Goal: Transaction & Acquisition: Purchase product/service

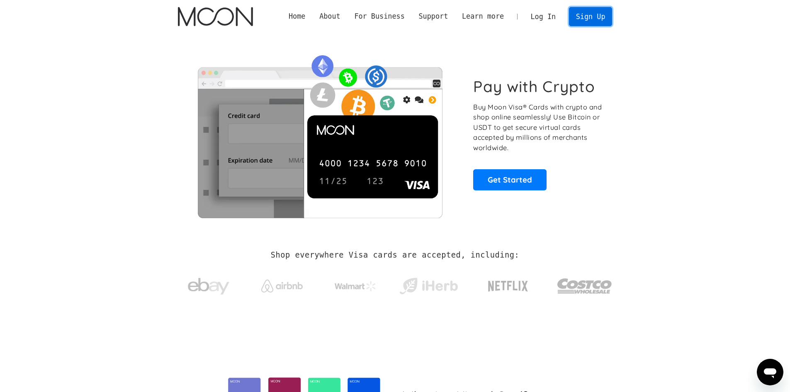
click at [585, 16] on link "Sign Up" at bounding box center [590, 16] width 43 height 19
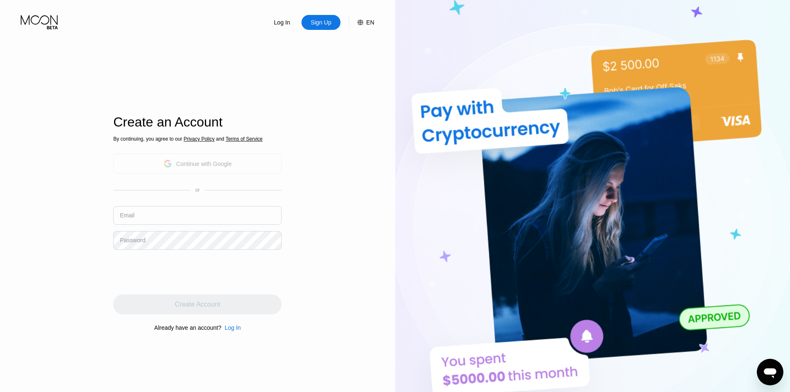
click at [193, 165] on div "Continue with Google" at bounding box center [204, 163] width 56 height 7
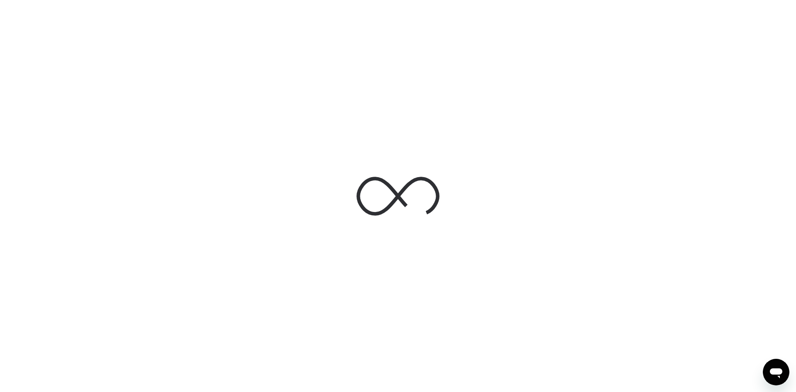
drag, startPoint x: 392, startPoint y: 85, endPoint x: 294, endPoint y: 87, distance: 97.8
drag, startPoint x: 294, startPoint y: 87, endPoint x: 524, endPoint y: 105, distance: 230.8
drag, startPoint x: 464, startPoint y: 109, endPoint x: 404, endPoint y: 104, distance: 60.3
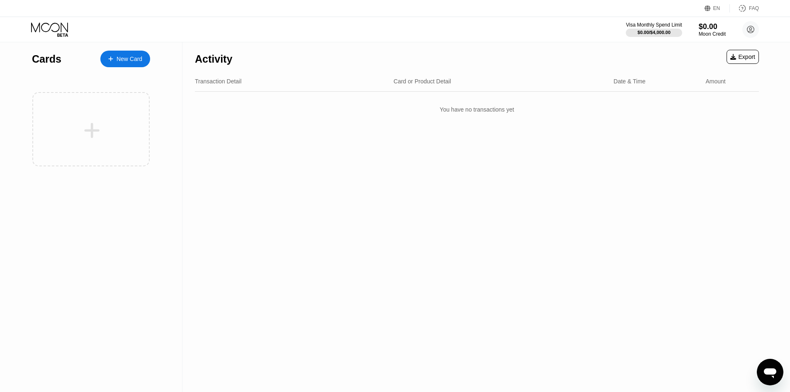
drag, startPoint x: 385, startPoint y: 87, endPoint x: 354, endPoint y: 56, distance: 44.0
drag, startPoint x: 409, startPoint y: 46, endPoint x: 391, endPoint y: 46, distance: 18.2
click at [408, 46] on div "Activity Export" at bounding box center [477, 56] width 564 height 29
drag, startPoint x: 407, startPoint y: 45, endPoint x: 604, endPoint y: 43, distance: 197.3
click at [133, 59] on div "New Card" at bounding box center [129, 59] width 26 height 7
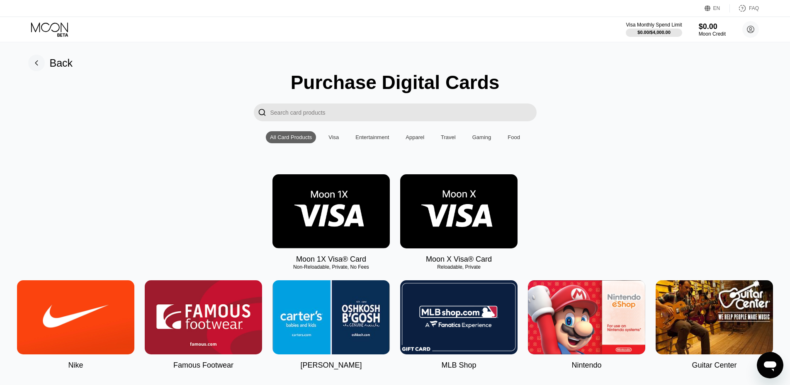
drag, startPoint x: 401, startPoint y: 73, endPoint x: 384, endPoint y: 69, distance: 17.5
click at [397, 72] on div "Purchase Digital Cards" at bounding box center [395, 82] width 209 height 22
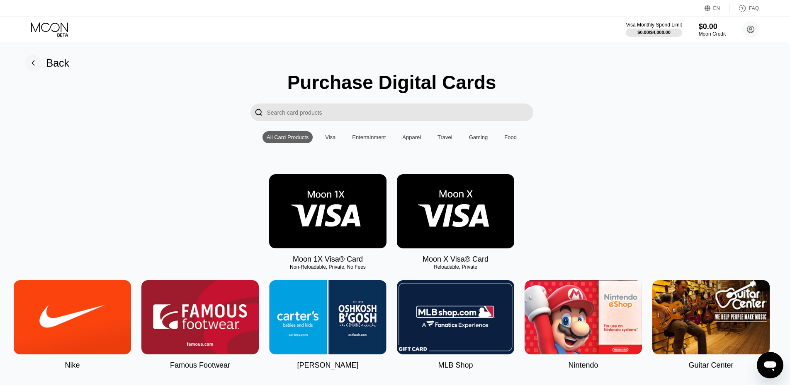
click at [455, 220] on img at bounding box center [455, 211] width 117 height 74
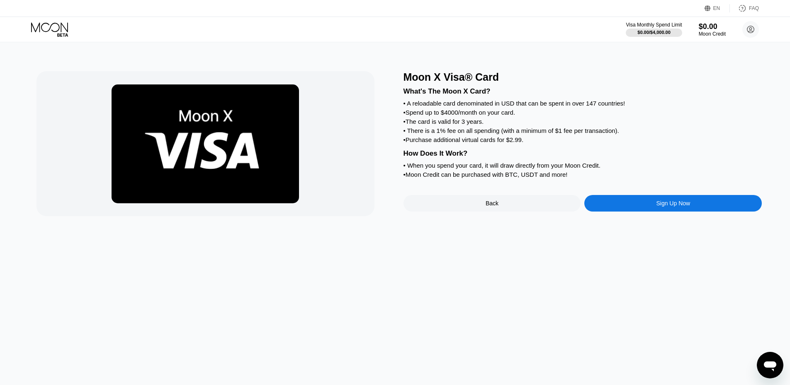
drag, startPoint x: 430, startPoint y: 139, endPoint x: 398, endPoint y: 137, distance: 32.0
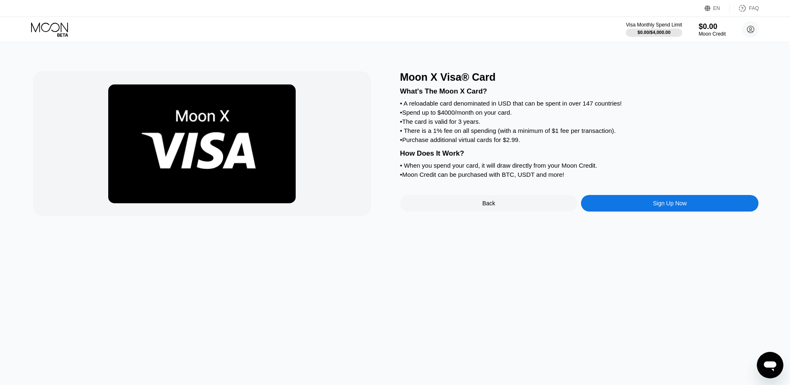
drag, startPoint x: 429, startPoint y: 133, endPoint x: 642, endPoint y: 159, distance: 215.1
drag, startPoint x: 634, startPoint y: 161, endPoint x: 409, endPoint y: 142, distance: 225.9
drag, startPoint x: 441, startPoint y: 137, endPoint x: 628, endPoint y: 141, distance: 187.0
click at [649, 143] on div "What's The Moon X Card? • A reloadable card denominated in USD that can be spen…" at bounding box center [579, 131] width 358 height 97
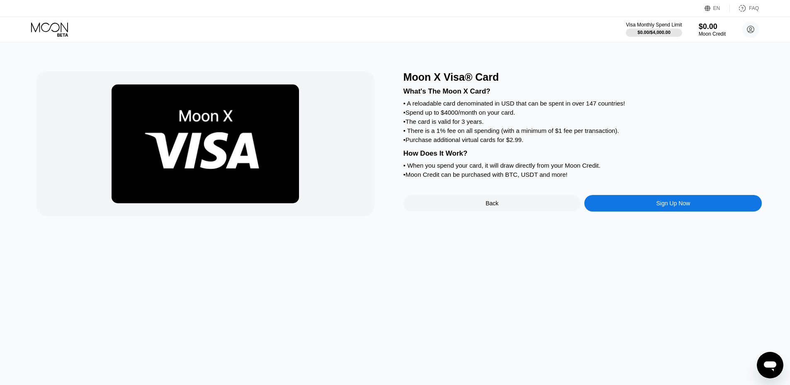
drag, startPoint x: 519, startPoint y: 138, endPoint x: 463, endPoint y: 135, distance: 56.0
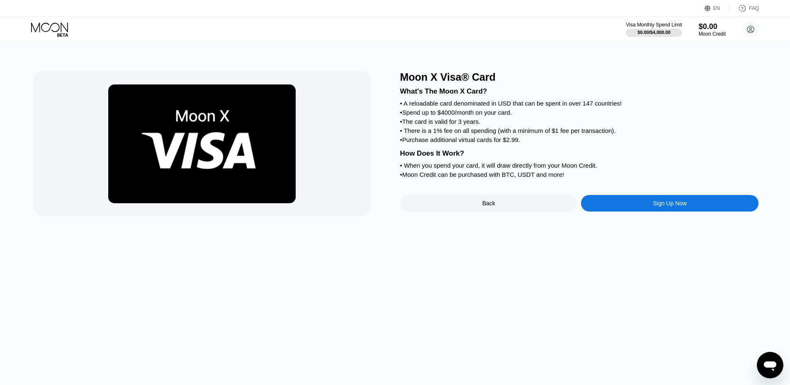
drag, startPoint x: 381, startPoint y: 135, endPoint x: 668, endPoint y: 91, distance: 289.7
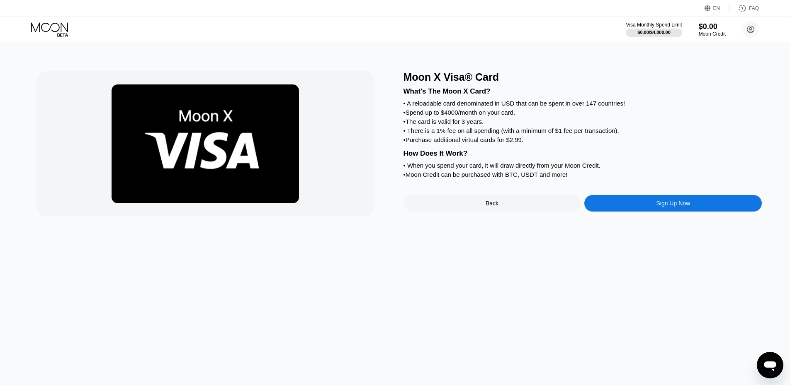
drag, startPoint x: 641, startPoint y: 135, endPoint x: 490, endPoint y: 117, distance: 151.9
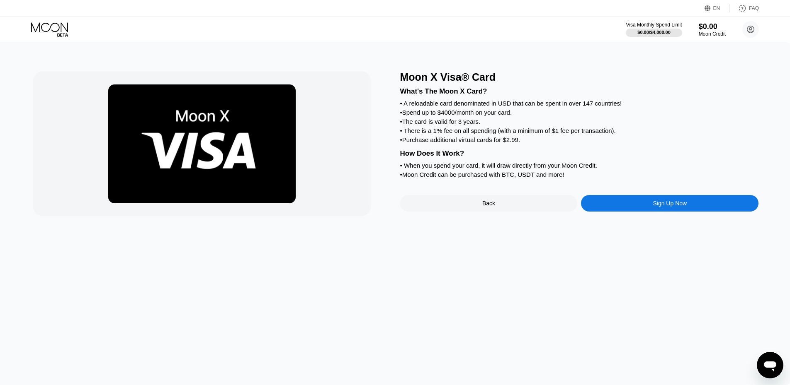
drag, startPoint x: 490, startPoint y: 117, endPoint x: 627, endPoint y: 117, distance: 137.2
click at [633, 116] on div "• Spend up to $4000/month on your card." at bounding box center [579, 112] width 358 height 7
drag, startPoint x: 407, startPoint y: 85, endPoint x: 601, endPoint y: 108, distance: 195.7
click at [652, 206] on div "Sign Up Now" at bounding box center [669, 203] width 34 height 7
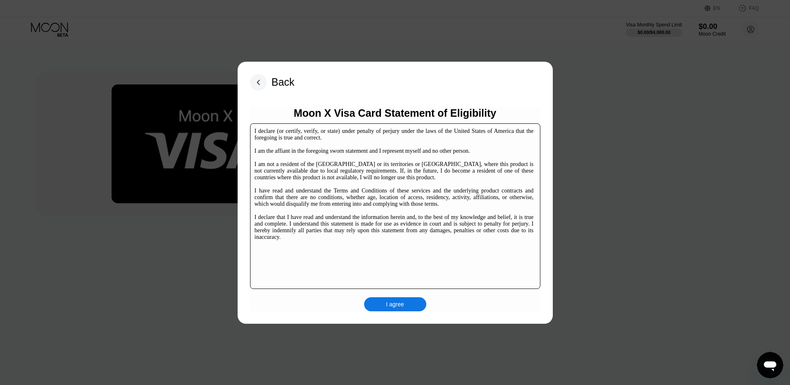
scroll to position [127, 0]
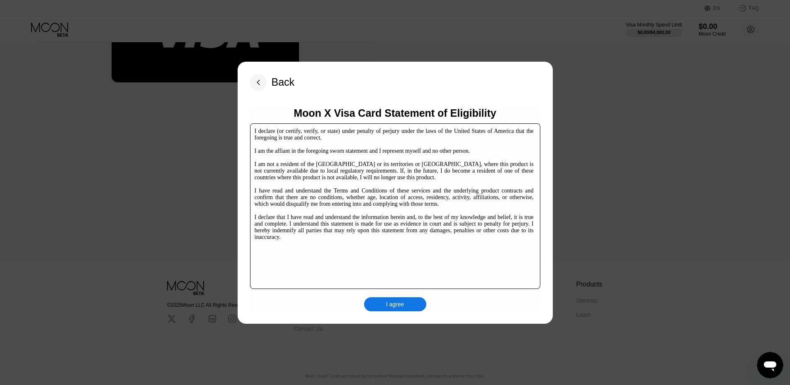
click at [406, 307] on div "I agree" at bounding box center [395, 305] width 62 height 14
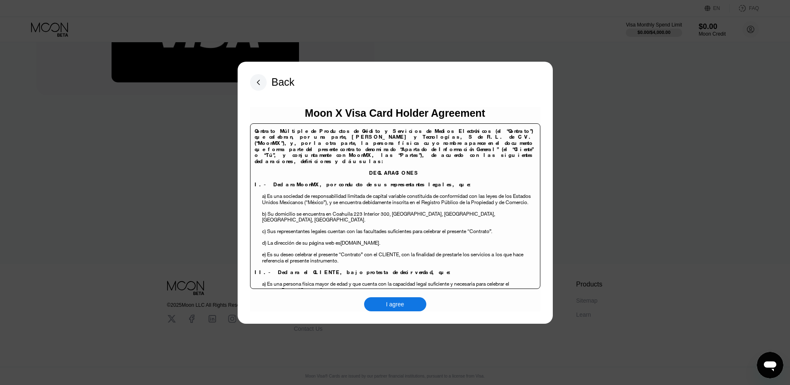
drag, startPoint x: 407, startPoint y: 304, endPoint x: 412, endPoint y: 305, distance: 5.5
click at [408, 305] on div "I agree" at bounding box center [395, 305] width 62 height 14
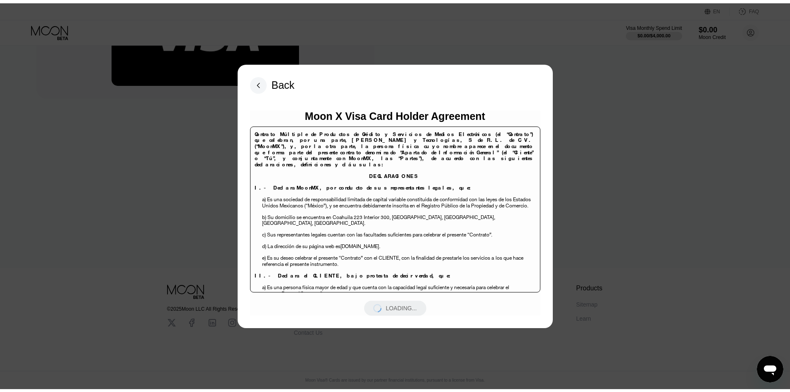
scroll to position [0, 0]
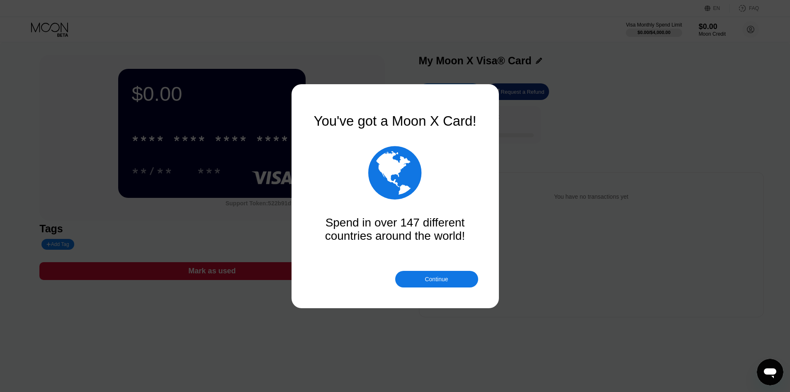
click at [430, 277] on div "Continue" at bounding box center [435, 279] width 23 height 7
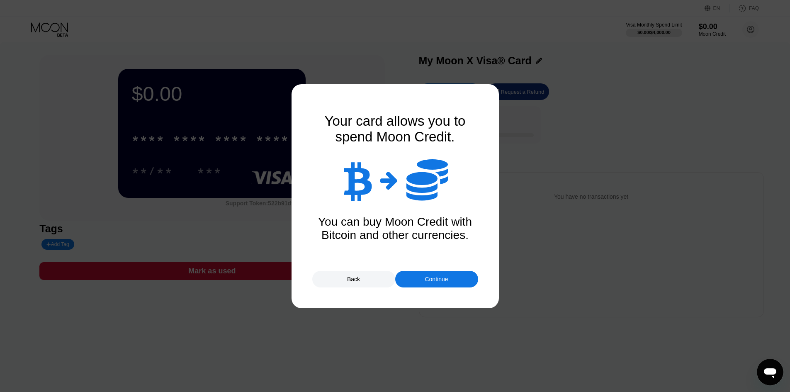
click at [448, 279] on div "Continue" at bounding box center [435, 279] width 23 height 7
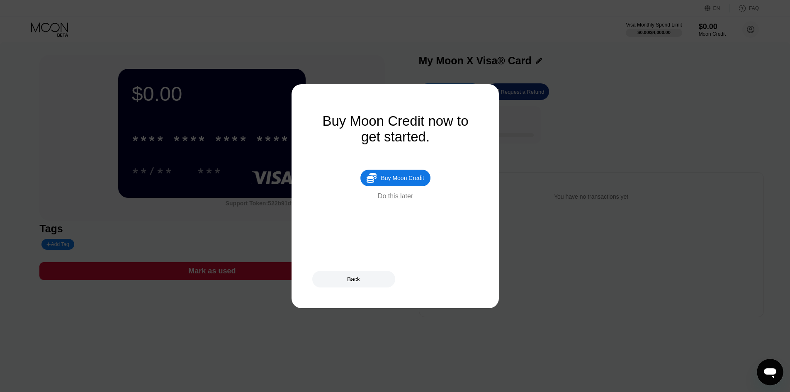
click at [407, 178] on div " Buy Moon Credit" at bounding box center [395, 178] width 70 height 17
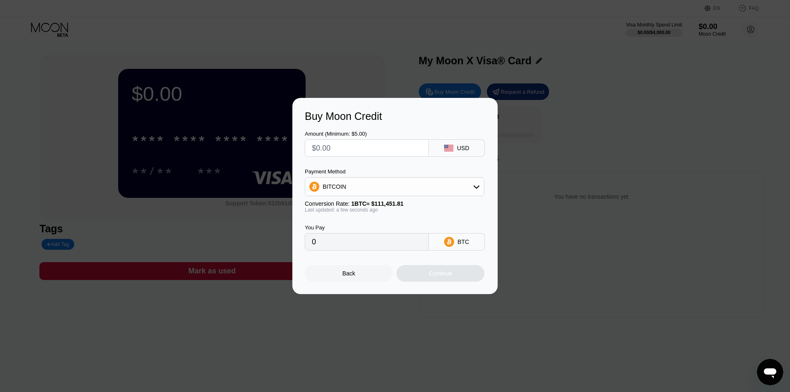
click at [386, 152] on input "text" at bounding box center [367, 148] width 110 height 17
click at [451, 147] on rect at bounding box center [448, 148] width 9 height 7
click at [400, 193] on div "BITCOIN" at bounding box center [394, 186] width 179 height 17
click at [365, 228] on div "USDT on TRON" at bounding box center [399, 227] width 156 height 7
type input "0.00"
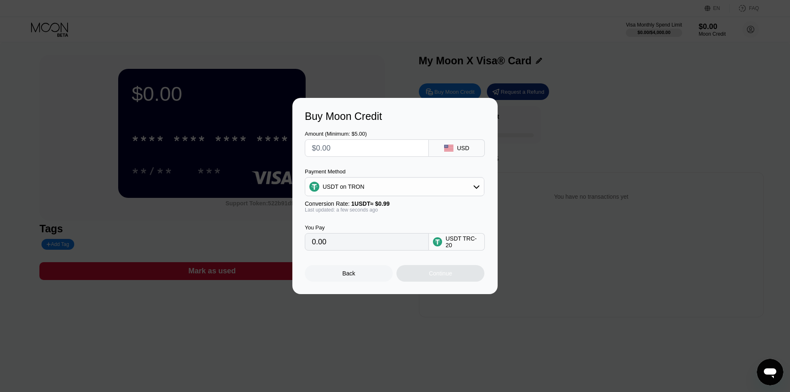
click at [366, 149] on input "text" at bounding box center [367, 148] width 110 height 17
type input "$4"
type input "4.04"
type input "$400"
type input "404.04"
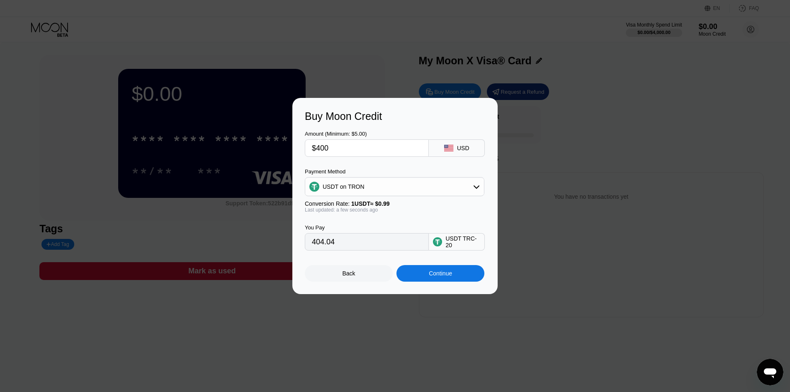
type input "$400"
click at [448, 276] on div "Continue" at bounding box center [440, 273] width 23 height 7
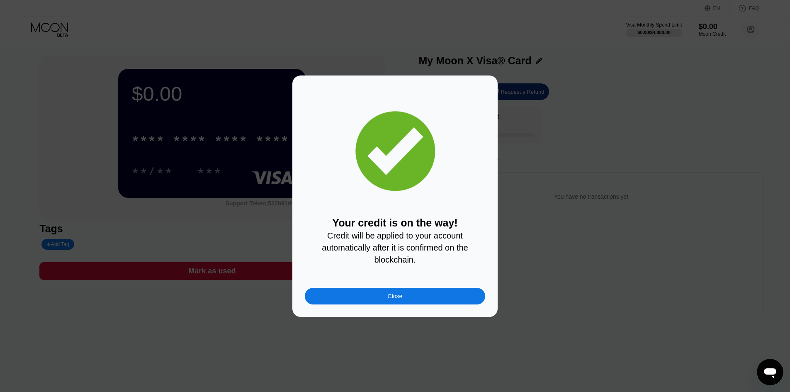
drag, startPoint x: 429, startPoint y: 299, endPoint x: 439, endPoint y: 287, distance: 16.2
click at [429, 299] on div "Close" at bounding box center [395, 296] width 180 height 17
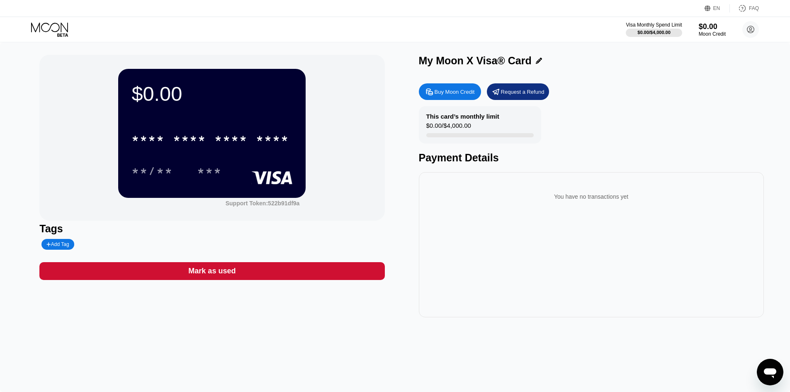
click at [447, 148] on div "This card’s monthly limit $0.00 / $4,000.00 Payment Details" at bounding box center [591, 135] width 345 height 58
drag, startPoint x: 408, startPoint y: 150, endPoint x: 290, endPoint y: 138, distance: 118.4
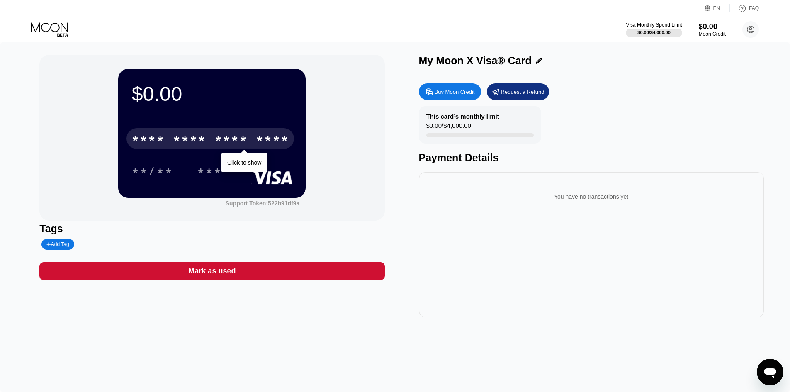
click at [270, 138] on div "****" at bounding box center [272, 139] width 33 height 13
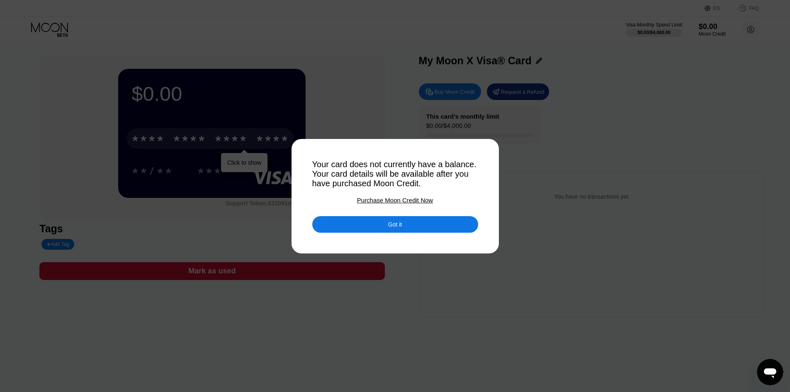
click at [441, 227] on div "Got it" at bounding box center [395, 224] width 166 height 17
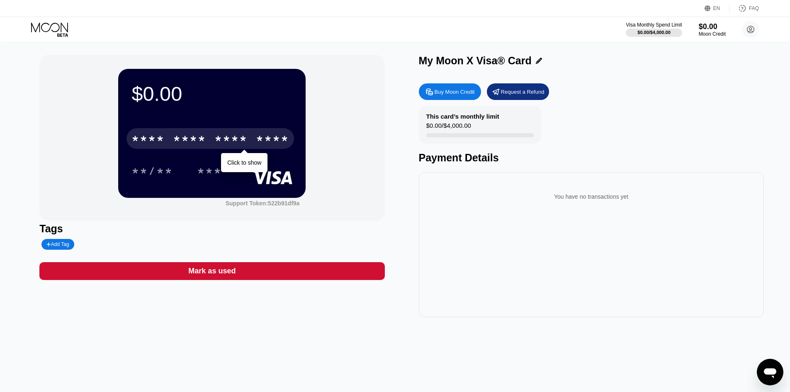
click at [262, 143] on div "****" at bounding box center [272, 139] width 33 height 13
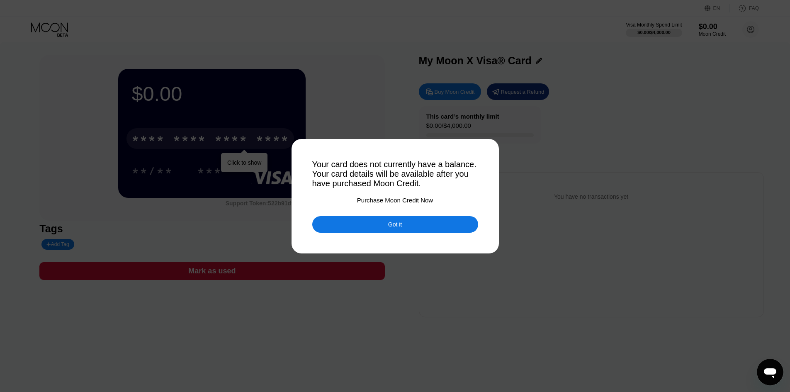
click at [383, 225] on div "Got it" at bounding box center [395, 224] width 166 height 17
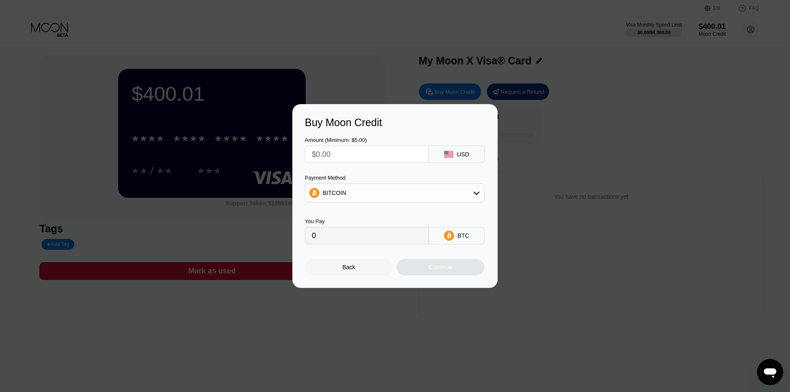
click at [495, 79] on div at bounding box center [398, 196] width 796 height 392
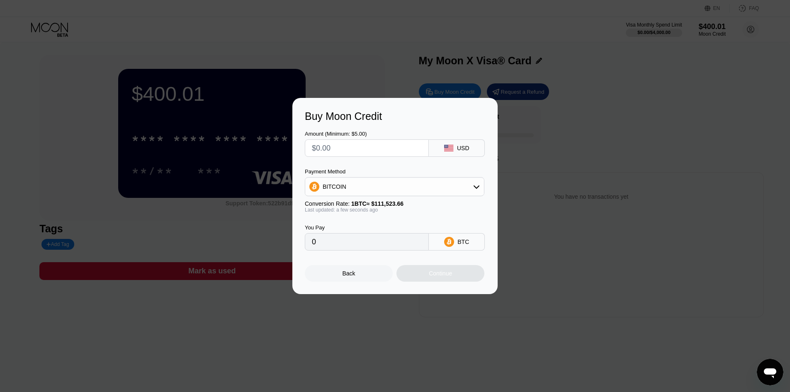
click at [346, 276] on div "Back" at bounding box center [348, 273] width 13 height 7
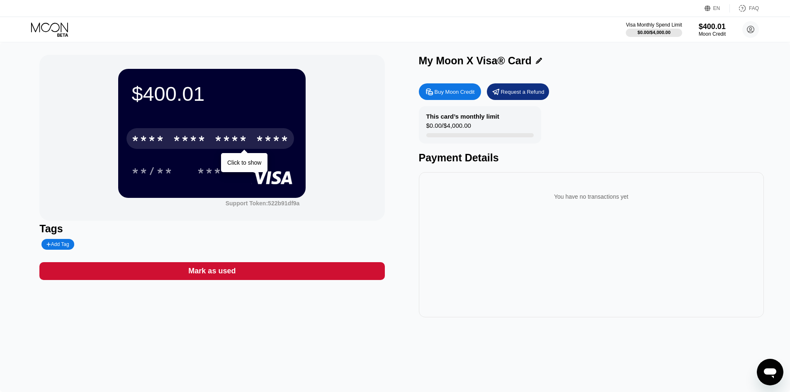
click at [249, 139] on div "* * * * * * * * * * * * ****" at bounding box center [209, 138] width 167 height 21
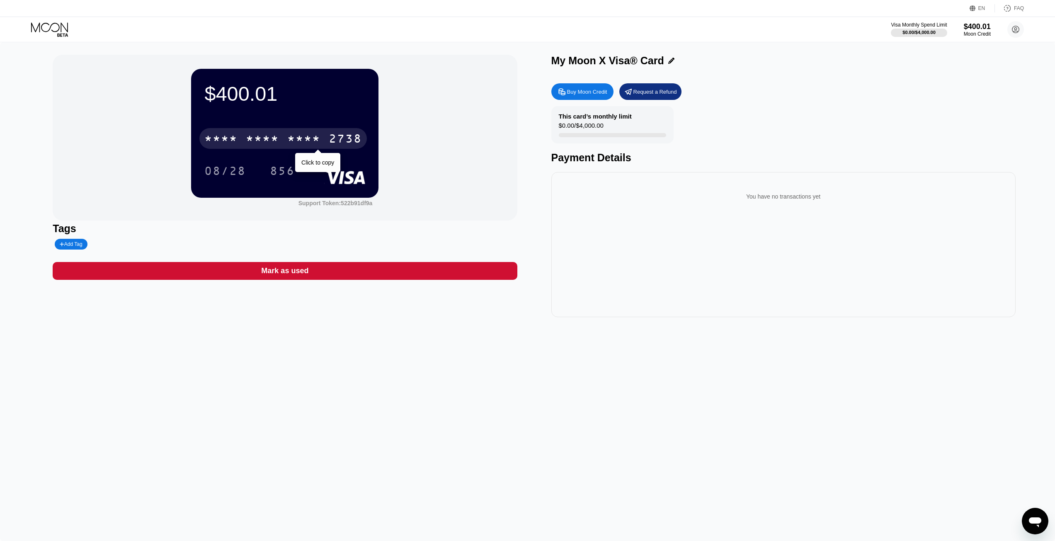
click at [307, 137] on div "* * * *" at bounding box center [303, 139] width 33 height 13
click at [306, 137] on div "2864" at bounding box center [303, 139] width 33 height 13
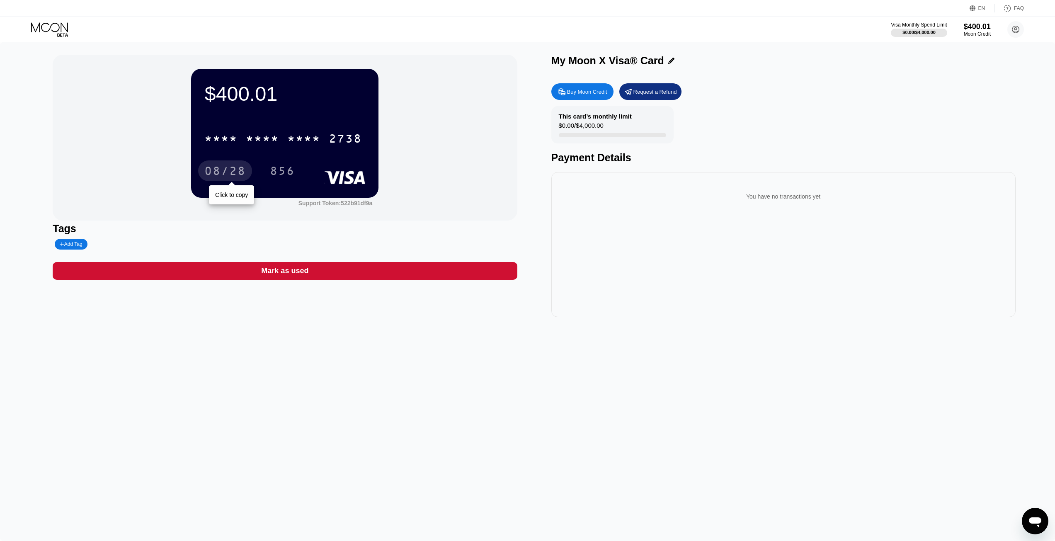
drag, startPoint x: 236, startPoint y: 171, endPoint x: 223, endPoint y: 174, distance: 13.4
click at [236, 170] on div "08/28" at bounding box center [224, 171] width 41 height 13
